Goal: Information Seeking & Learning: Learn about a topic

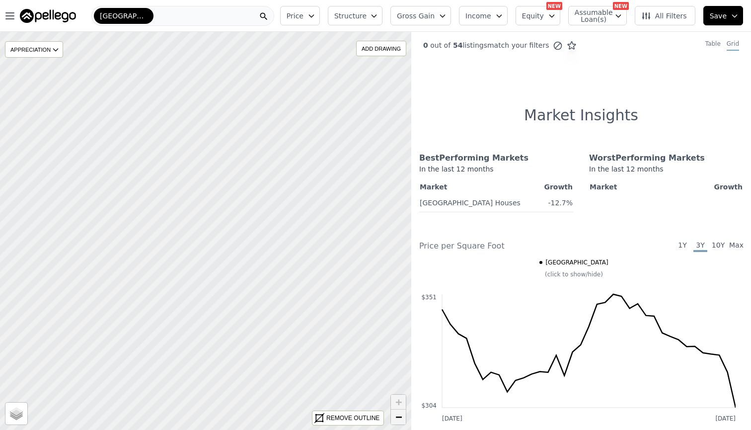
click at [398, 417] on span "−" at bounding box center [398, 416] width 6 height 12
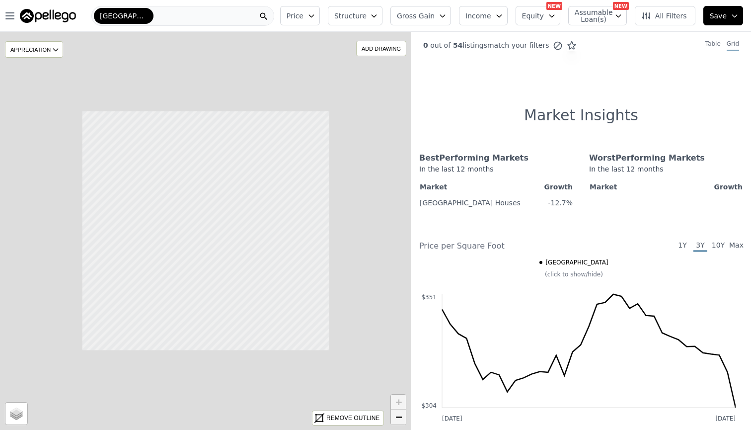
click at [398, 417] on span "−" at bounding box center [398, 416] width 6 height 12
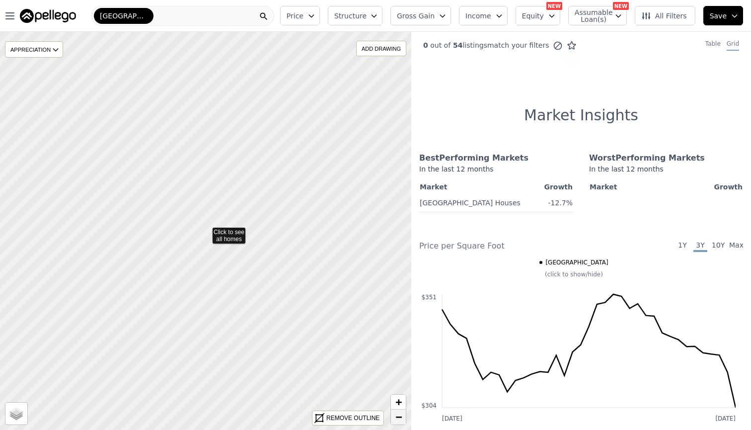
click at [398, 417] on span "−" at bounding box center [398, 416] width 6 height 12
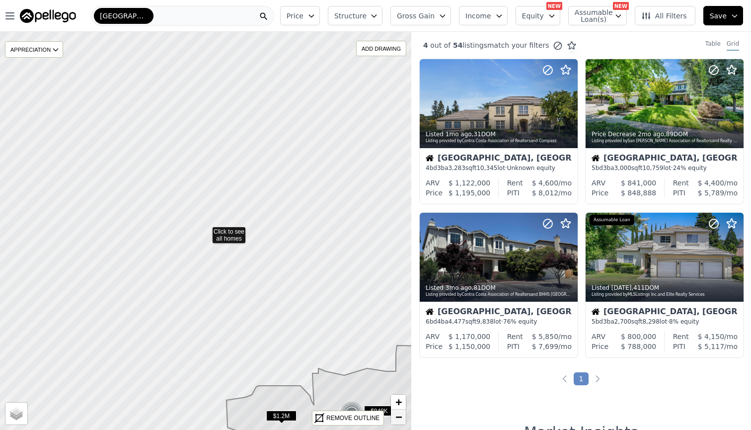
click at [398, 417] on span "−" at bounding box center [398, 416] width 6 height 12
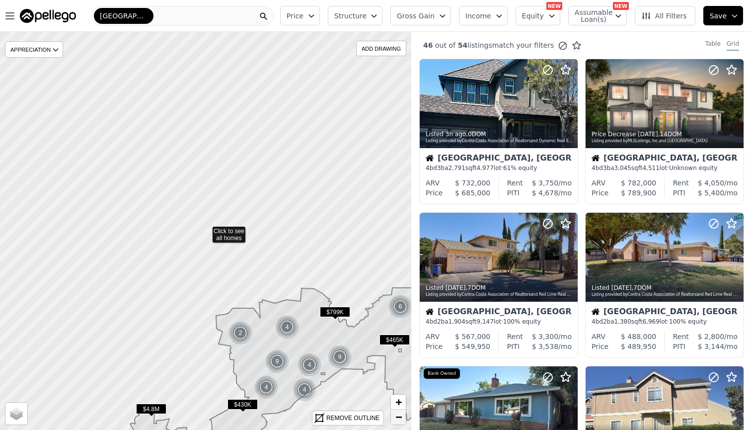
click at [398, 417] on span "−" at bounding box center [398, 416] width 6 height 12
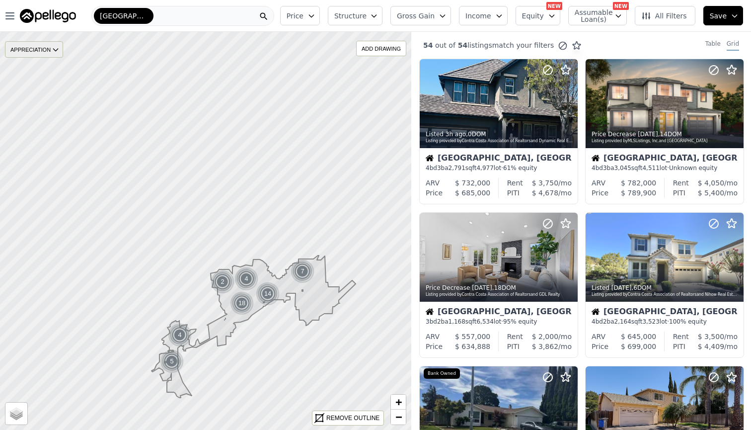
click at [58, 47] on icon at bounding box center [56, 50] width 8 height 8
click at [447, 14] on icon "button" at bounding box center [443, 16] width 8 height 8
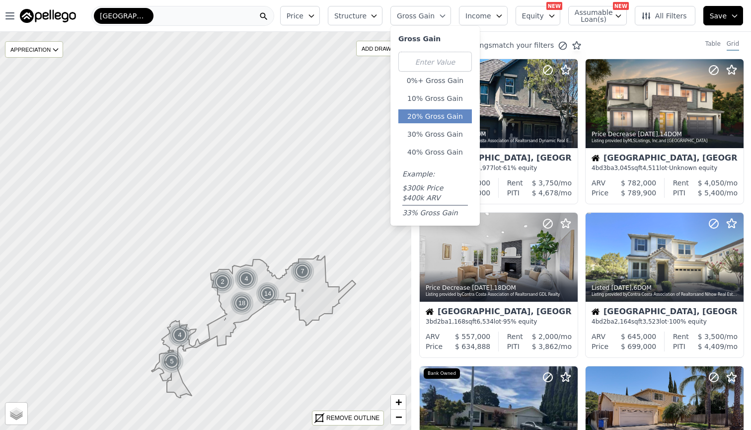
click at [452, 118] on button "20% Gross Gain" at bounding box center [435, 116] width 74 height 14
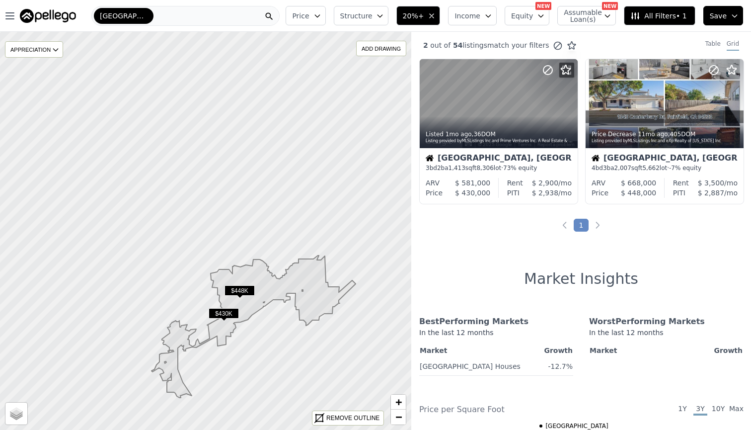
click at [492, 18] on icon "button" at bounding box center [488, 16] width 8 height 8
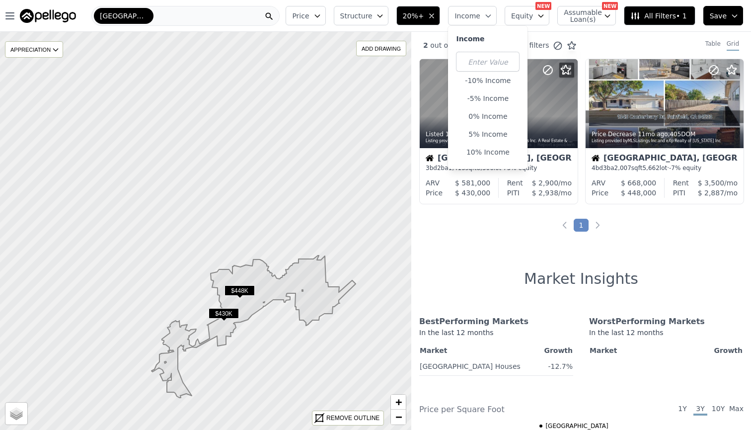
click at [492, 18] on icon "button" at bounding box center [488, 16] width 8 height 8
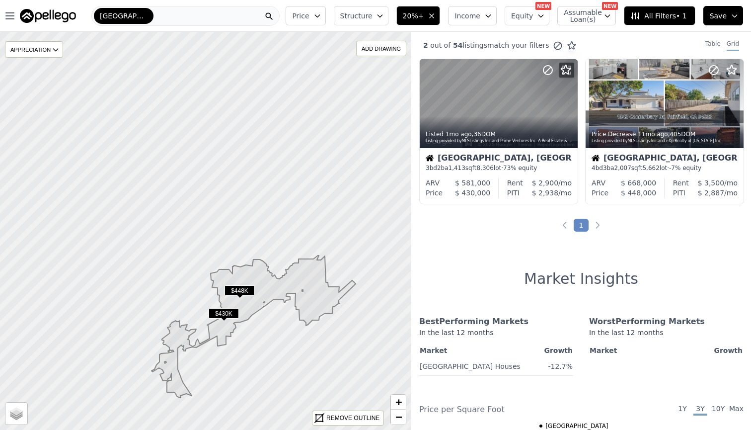
click at [545, 14] on icon "button" at bounding box center [541, 16] width 8 height 8
click at [609, 17] on icon "button" at bounding box center [608, 16] width 8 height 8
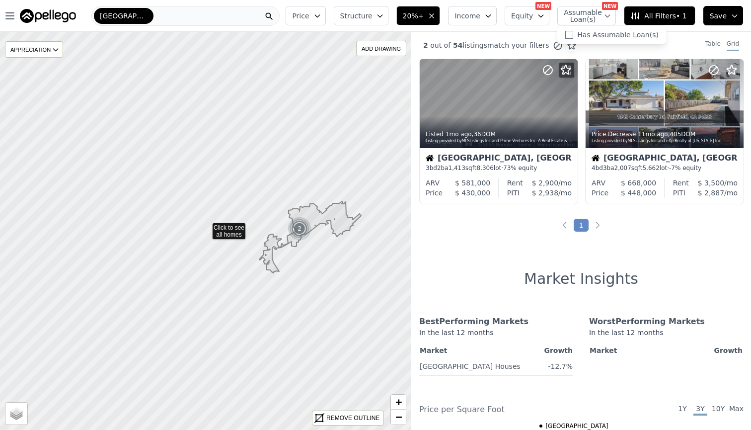
click at [611, 14] on icon "button" at bounding box center [608, 16] width 8 height 8
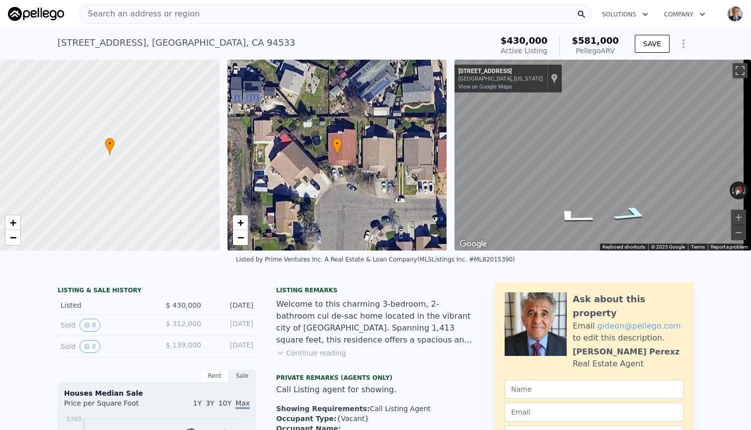
click at [636, 210] on icon "Go East, Burgundy Way" at bounding box center [632, 214] width 68 height 23
click at [633, 214] on icon "Go East, Burgundy Way" at bounding box center [632, 214] width 68 height 23
click at [633, 212] on icon "Go East, Burgundy Way" at bounding box center [632, 214] width 68 height 23
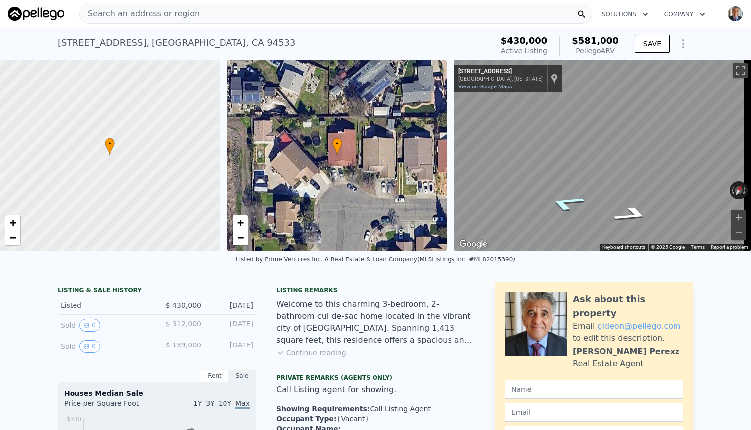
click at [566, 210] on icon "Go West, Burgundy Way" at bounding box center [567, 202] width 68 height 23
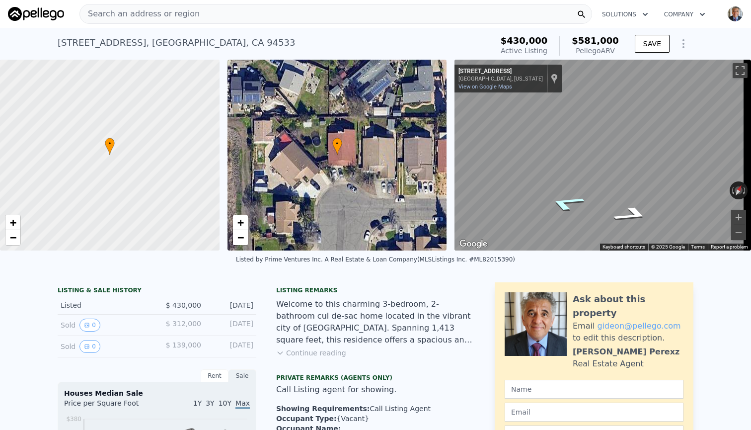
click at [566, 210] on icon "Go West, Burgundy Way" at bounding box center [567, 202] width 68 height 23
click at [679, 45] on icon "Show Options" at bounding box center [684, 44] width 12 height 12
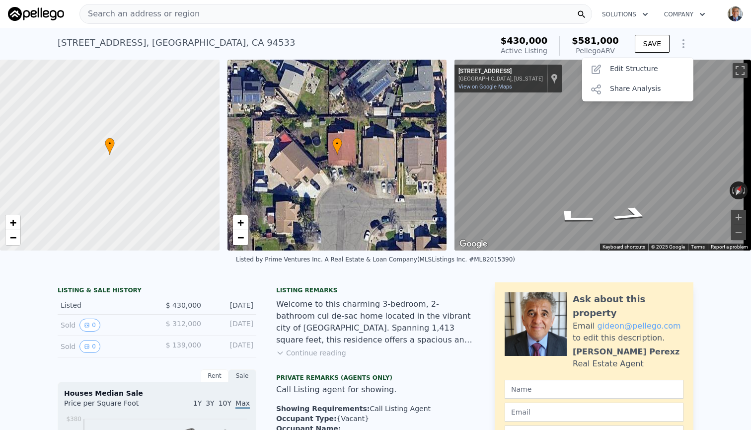
click at [697, 37] on div "2382 Burgundy Way , Fairfield , CA 94533 Active at $430k (~ARV $581k ) $430,000…" at bounding box center [375, 44] width 751 height 32
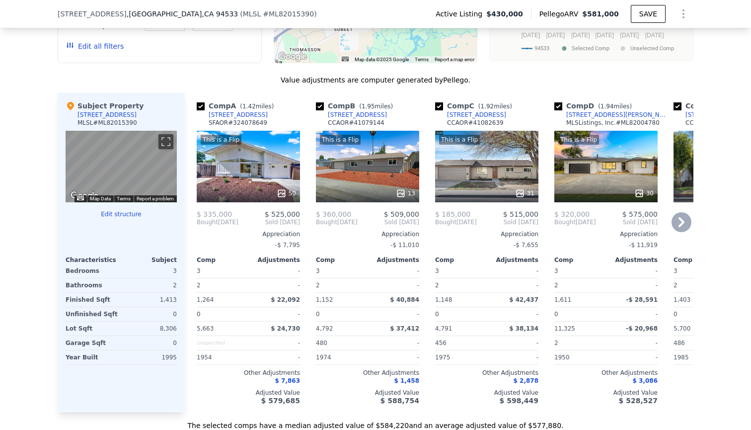
scroll to position [1054, 0]
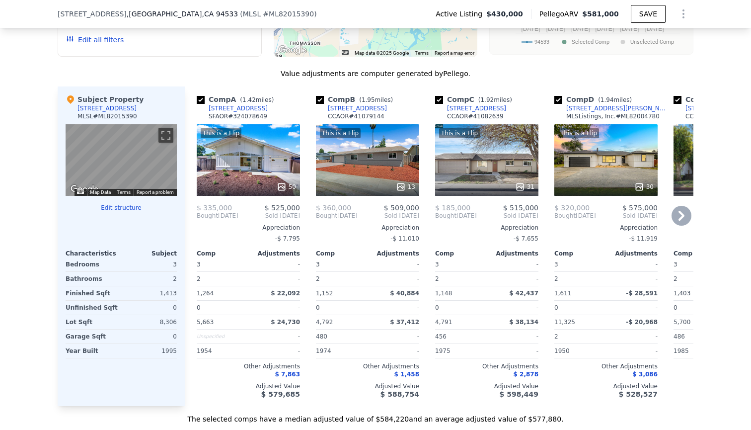
click at [221, 132] on div "This is a Flip" at bounding box center [221, 133] width 41 height 10
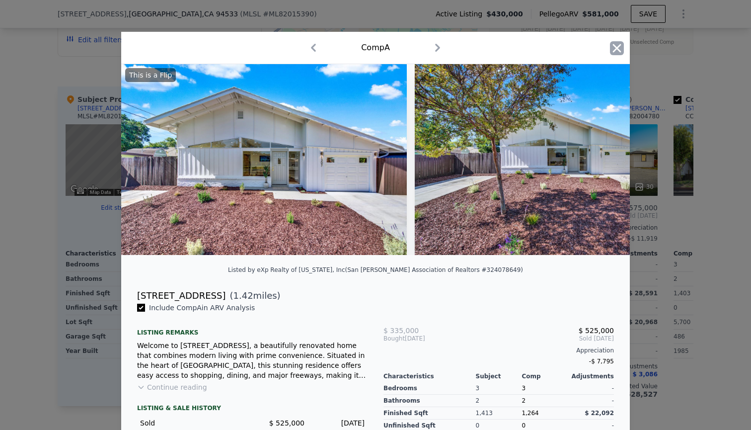
click at [613, 50] on icon "button" at bounding box center [617, 48] width 8 height 8
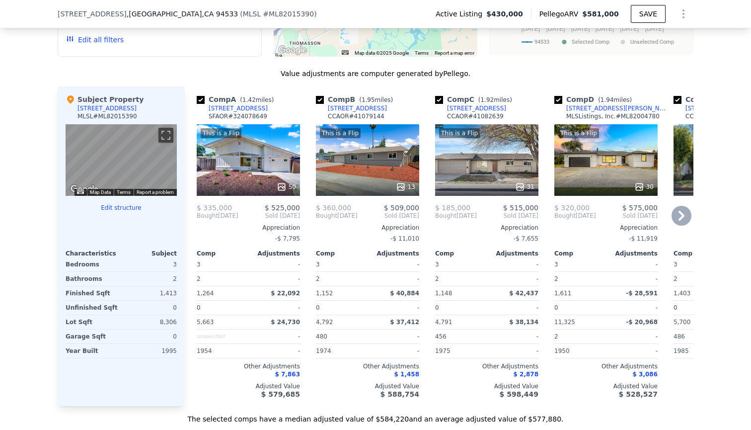
click at [681, 213] on icon at bounding box center [682, 216] width 6 height 10
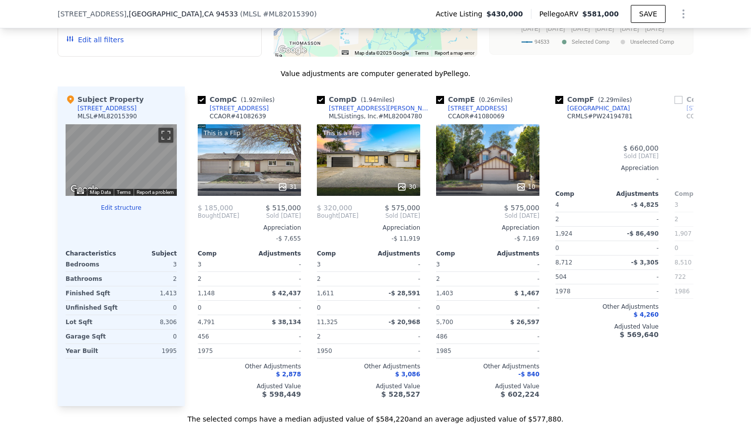
scroll to position [0, 238]
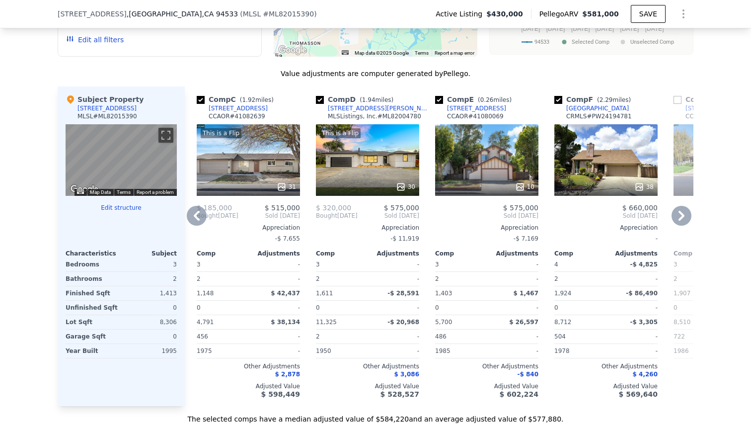
click at [680, 213] on icon at bounding box center [682, 216] width 6 height 10
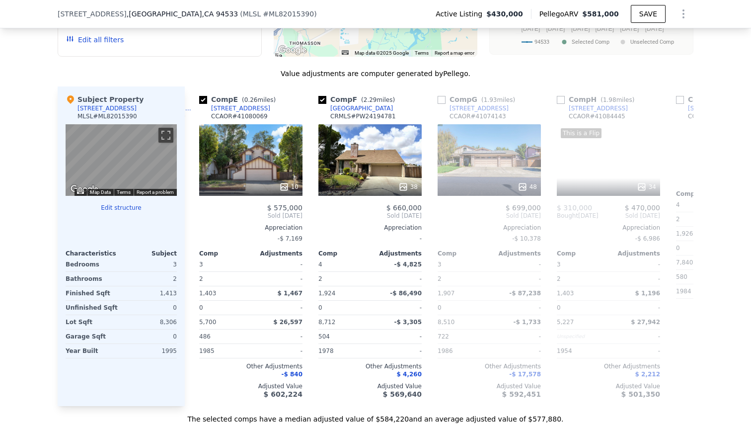
scroll to position [0, 477]
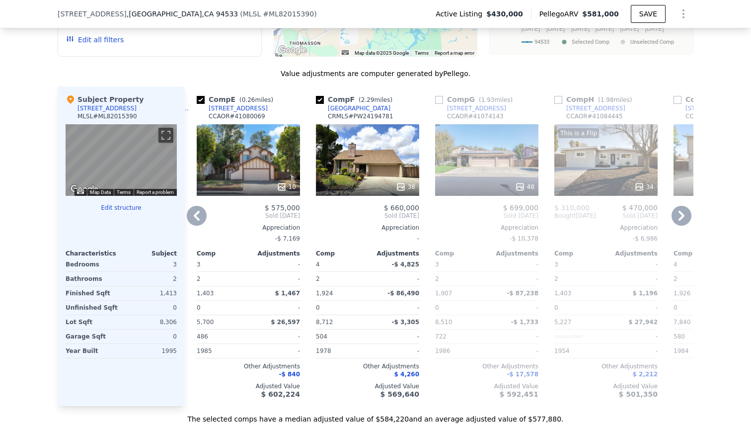
click at [437, 98] on input "checkbox" at bounding box center [439, 100] width 8 height 8
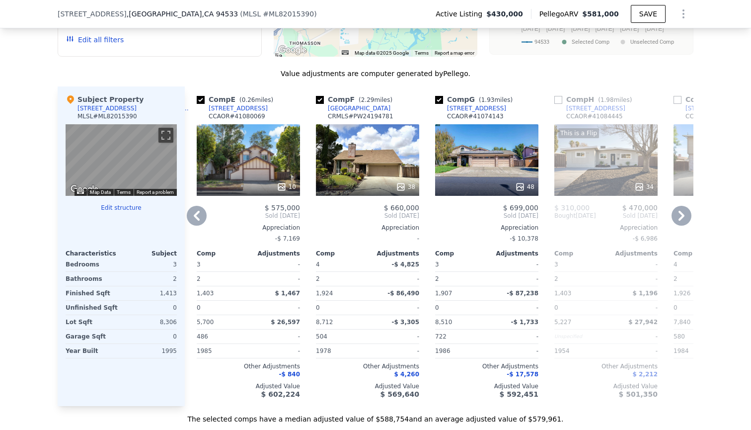
click at [437, 98] on input "checkbox" at bounding box center [439, 100] width 8 height 8
checkbox input "false"
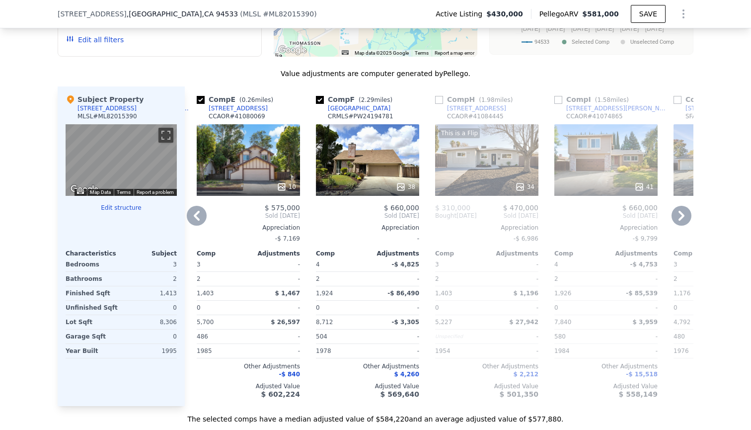
click at [194, 214] on icon at bounding box center [197, 216] width 6 height 10
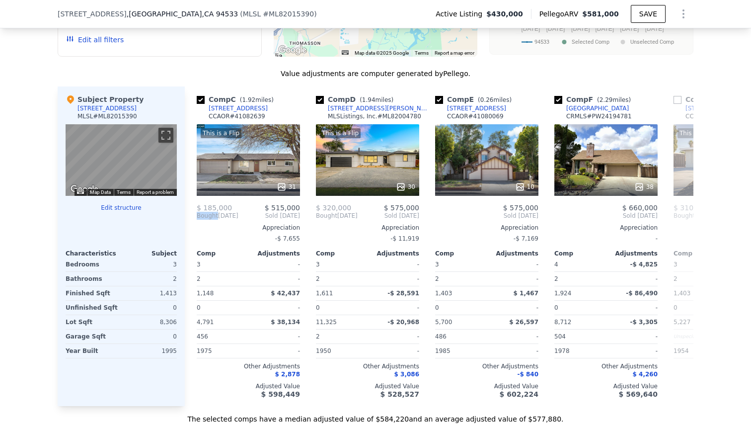
click at [193, 214] on div "Comp C ( 1.92 miles) 237 Walnut St CCAOR # 41082639 This is a Flip 31 $ 185,000…" at bounding box center [248, 245] width 111 height 319
click at [194, 214] on icon at bounding box center [197, 216] width 6 height 10
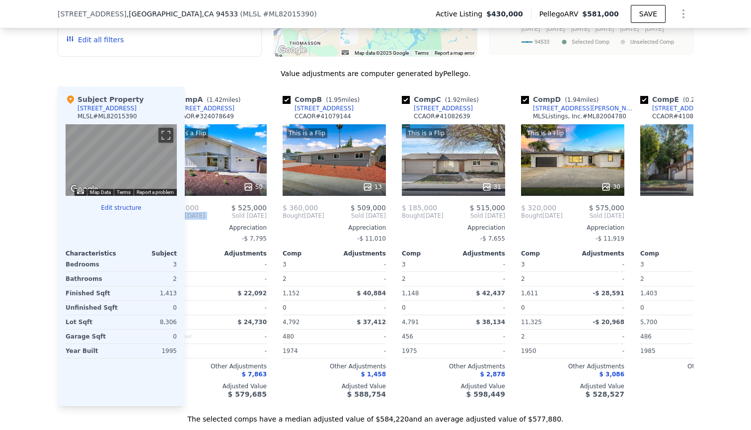
scroll to position [0, 0]
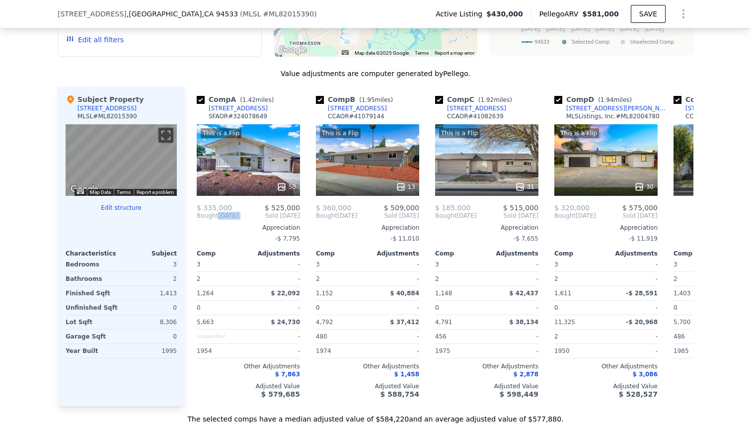
click at [193, 214] on div "Comp A ( 1.42 miles) 1307 2nd St SFAOR # 324078649 This is a Flip 50 $ 335,000 …" at bounding box center [248, 245] width 111 height 319
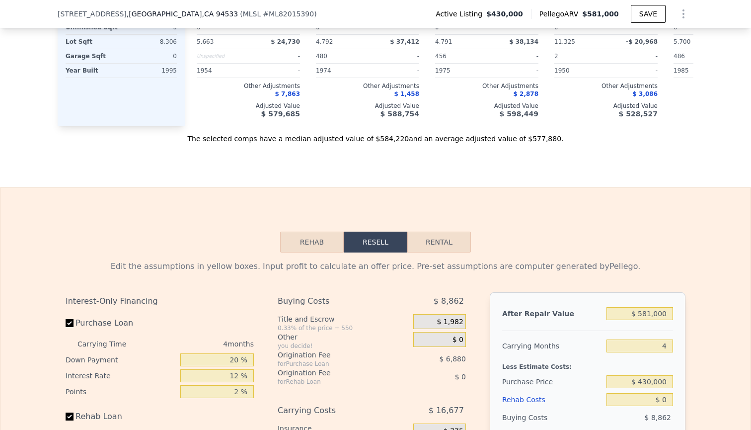
scroll to position [1341, 0]
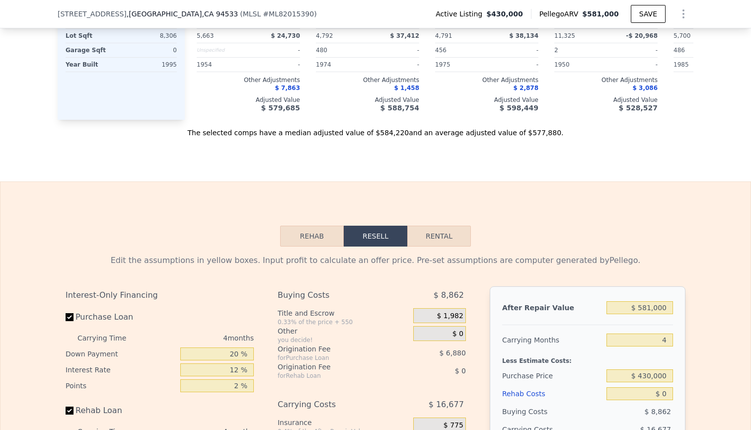
click at [301, 239] on button "Rehab" at bounding box center [312, 236] width 64 height 21
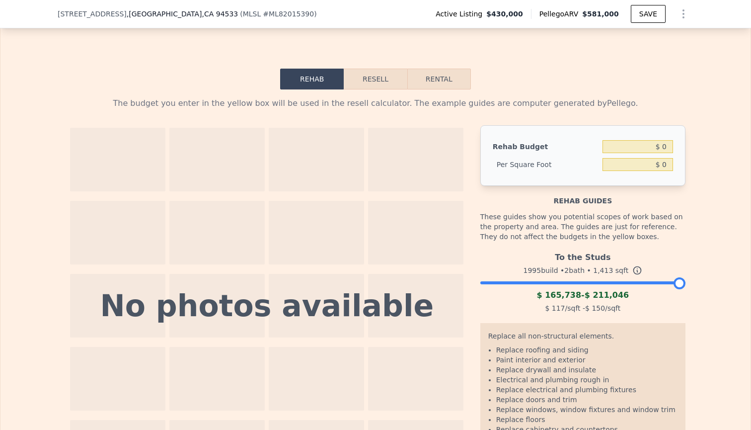
scroll to position [1337, 0]
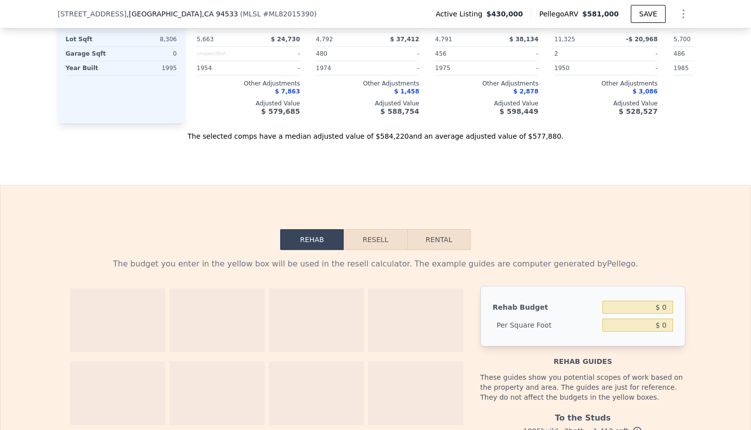
click at [368, 243] on button "Resell" at bounding box center [375, 239] width 63 height 21
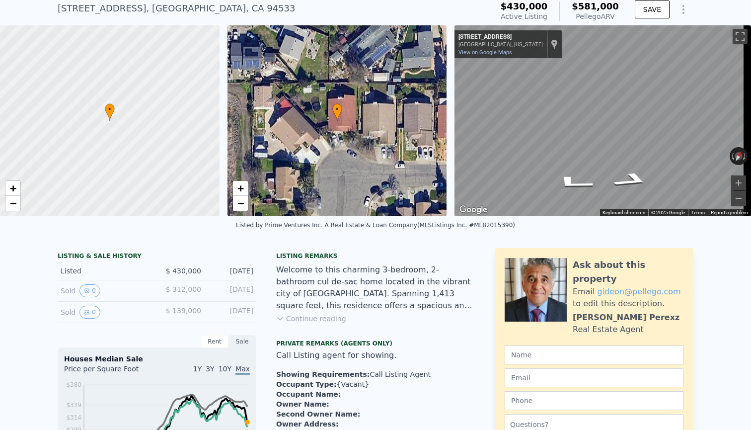
scroll to position [0, 0]
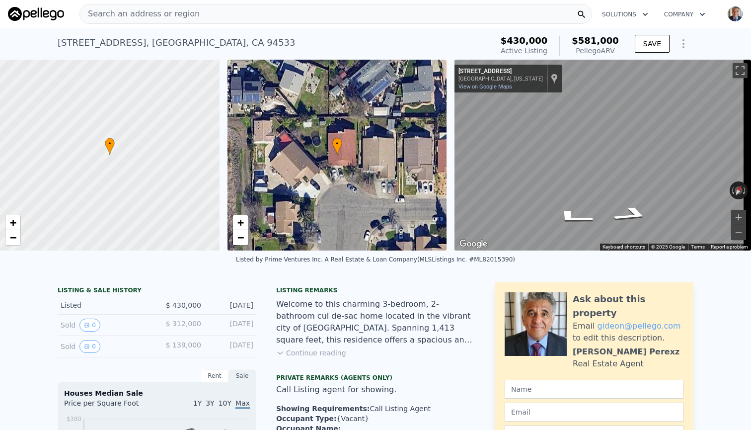
click at [121, 147] on div at bounding box center [109, 155] width 263 height 229
click at [111, 152] on icon at bounding box center [110, 146] width 10 height 17
click at [129, 176] on div at bounding box center [109, 155] width 263 height 229
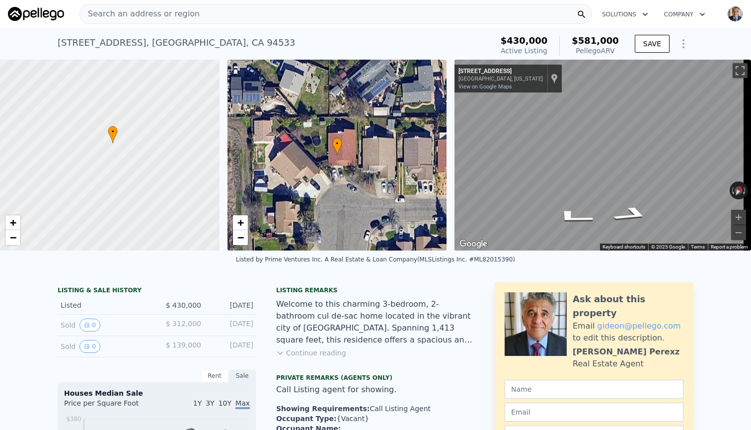
drag, startPoint x: 120, startPoint y: 140, endPoint x: 145, endPoint y: 142, distance: 25.4
click at [145, 142] on div at bounding box center [109, 155] width 263 height 229
click at [114, 157] on div at bounding box center [109, 155] width 263 height 229
click at [115, 139] on div at bounding box center [109, 155] width 263 height 229
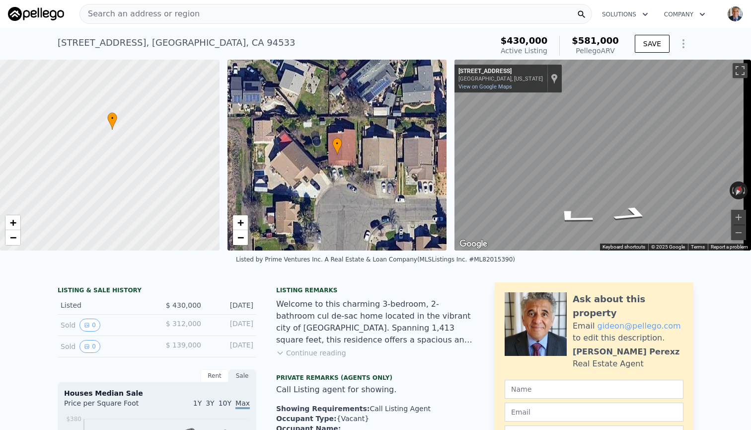
click at [115, 139] on div at bounding box center [109, 155] width 263 height 229
click at [119, 127] on div at bounding box center [109, 155] width 263 height 229
drag, startPoint x: 121, startPoint y: 123, endPoint x: 112, endPoint y: 156, distance: 33.4
click at [112, 156] on div at bounding box center [109, 155] width 263 height 229
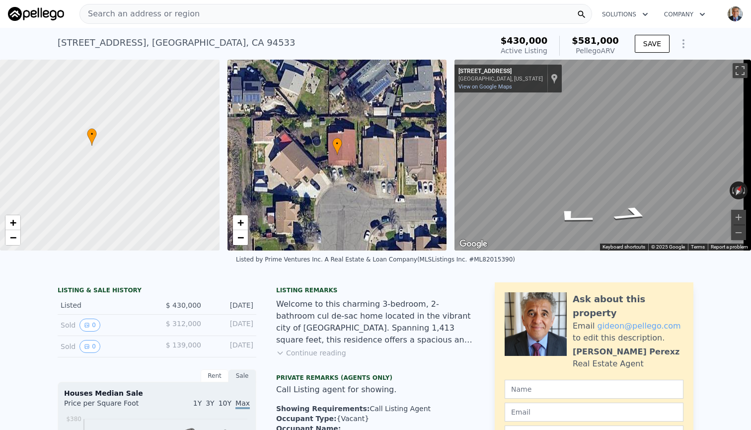
click at [144, 12] on span "Search an address or region" at bounding box center [140, 14] width 120 height 12
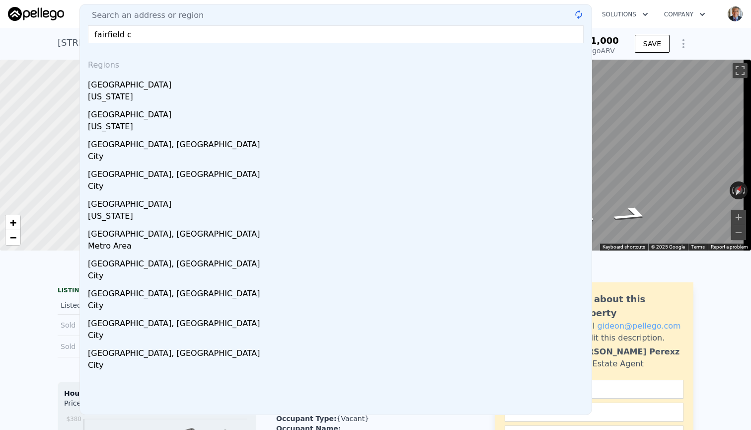
type input "fairfield ca"
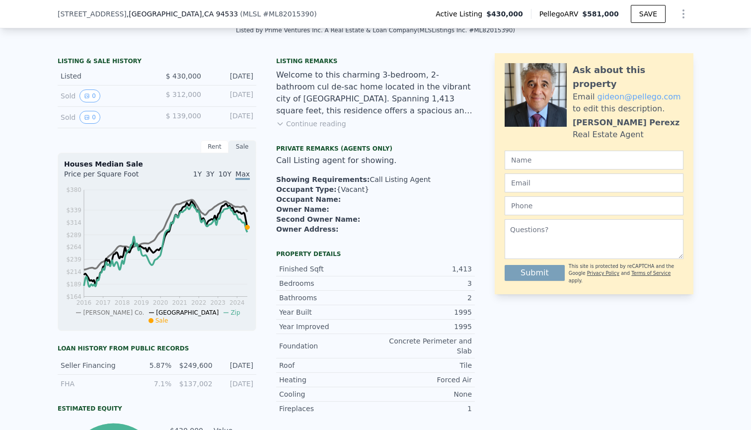
scroll to position [220, 0]
